Goal: Task Accomplishment & Management: Complete application form

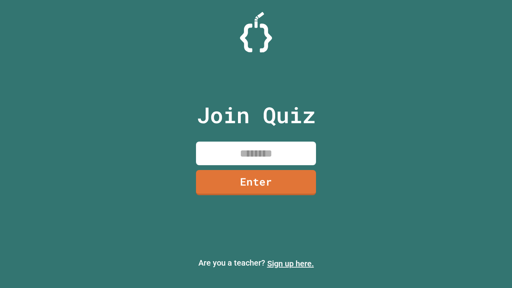
click at [290, 263] on link "Sign up here." at bounding box center [290, 264] width 47 height 10
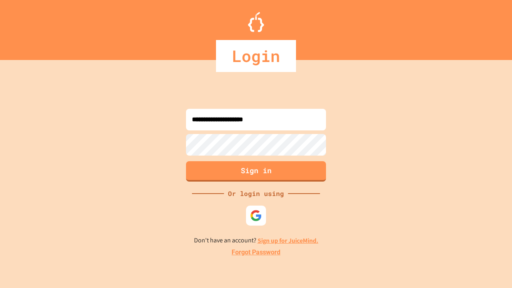
type input "**********"
